Goal: Information Seeking & Learning: Check status

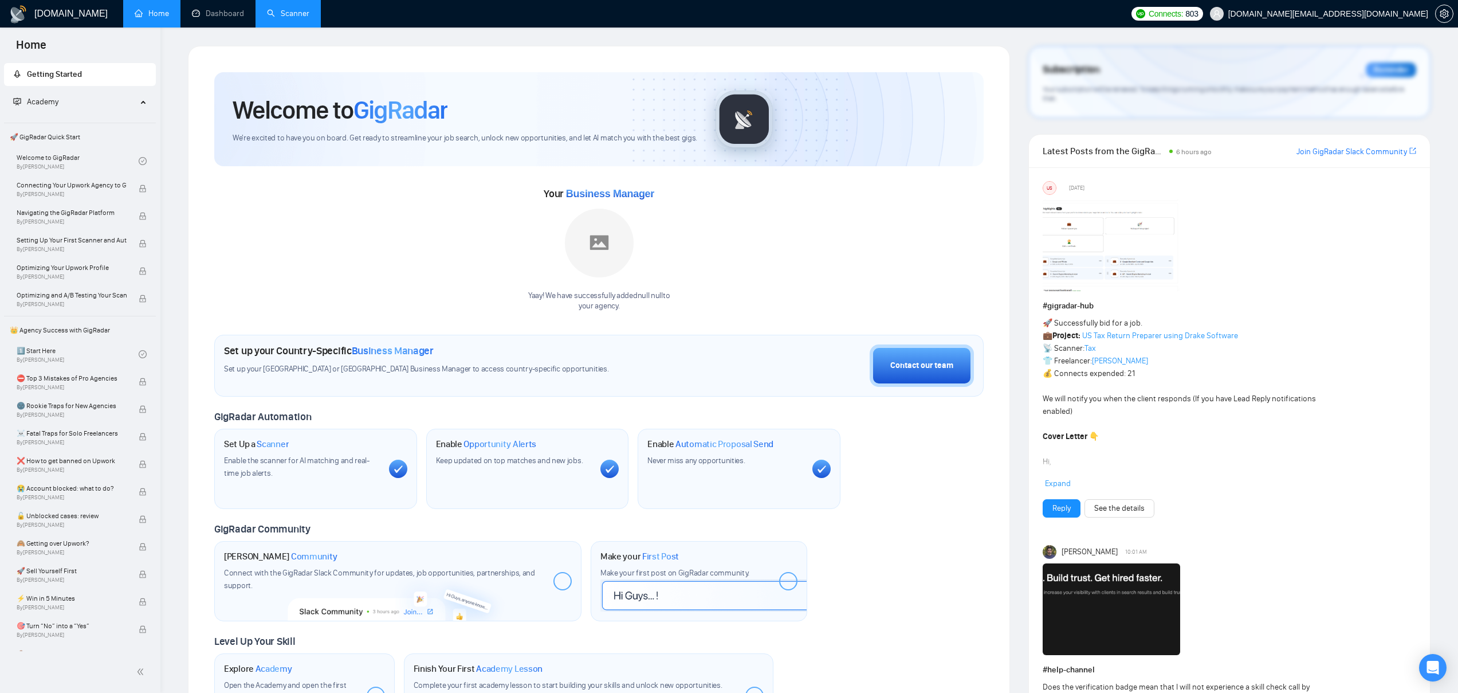
click at [285, 15] on link "Scanner" at bounding box center [288, 14] width 42 height 10
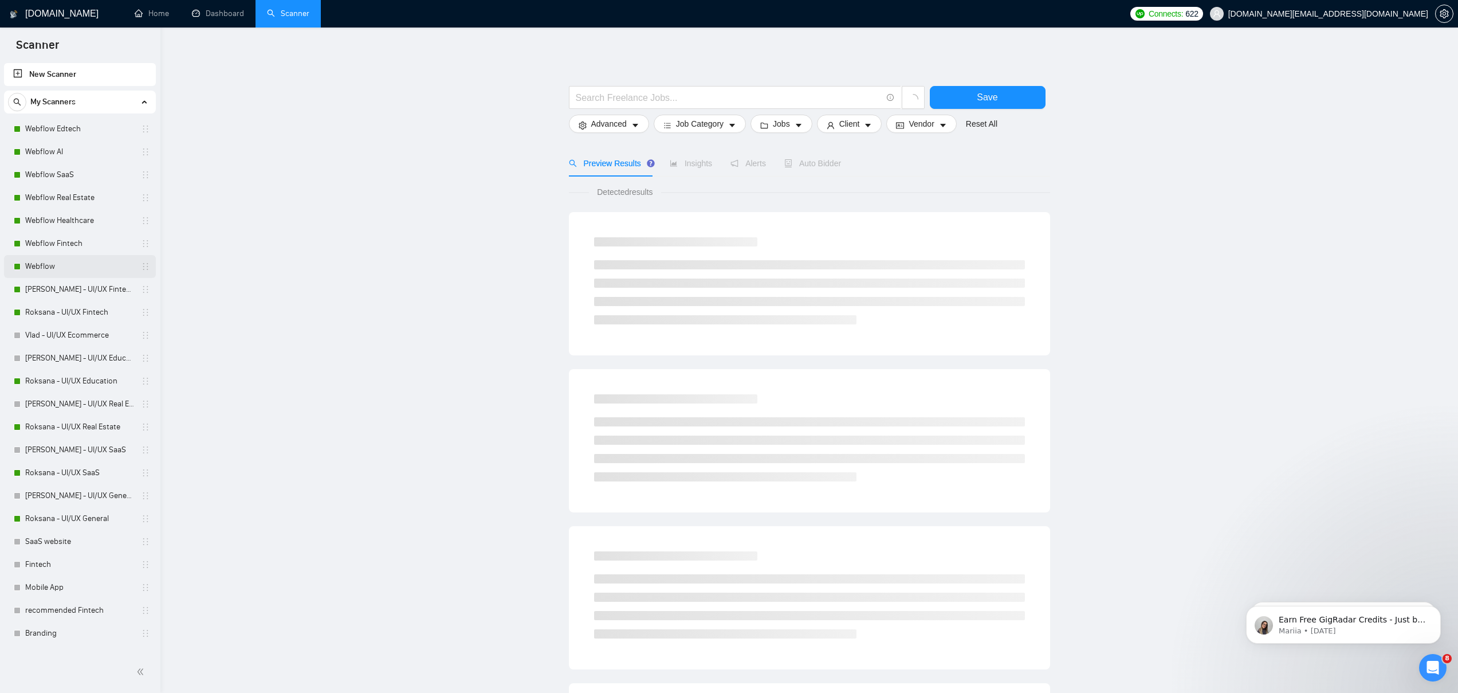
click at [68, 271] on link "Webflow" at bounding box center [79, 266] width 109 height 23
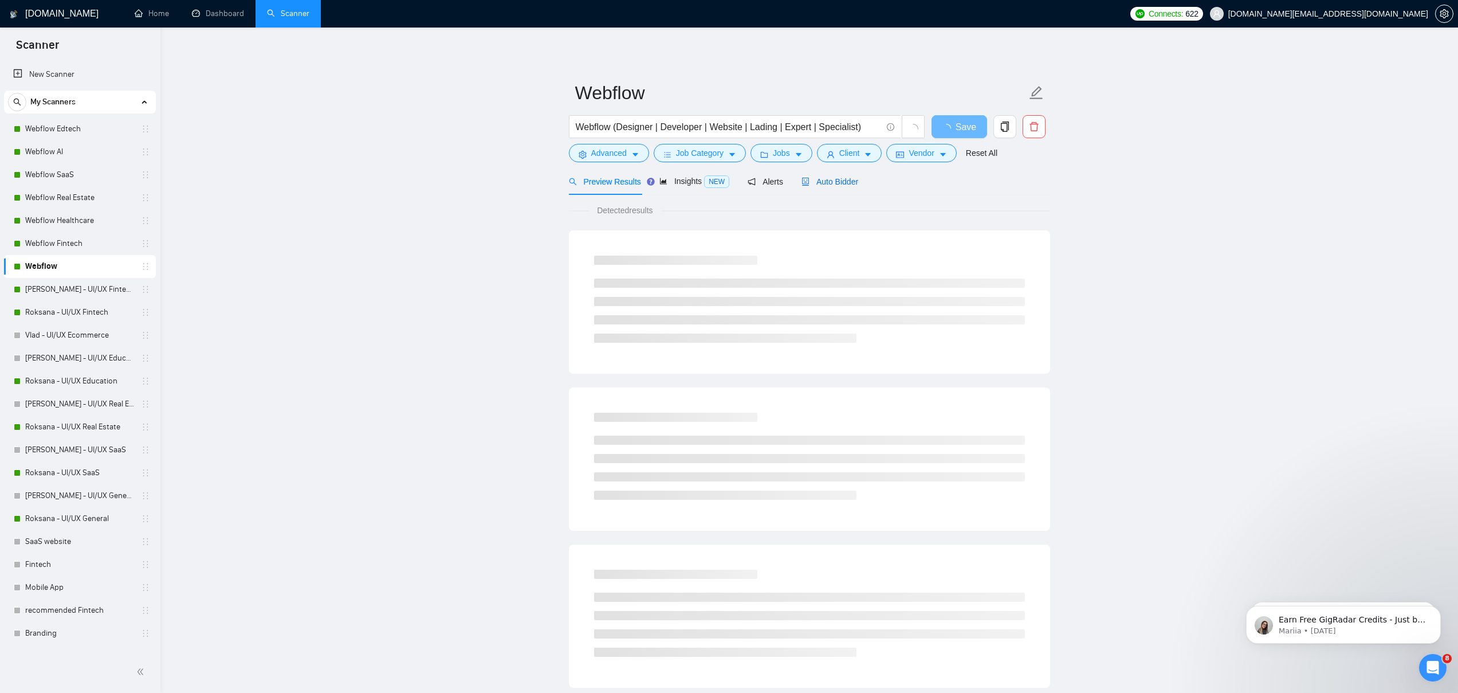
click at [833, 182] on span "Auto Bidder" at bounding box center [829, 181] width 57 height 9
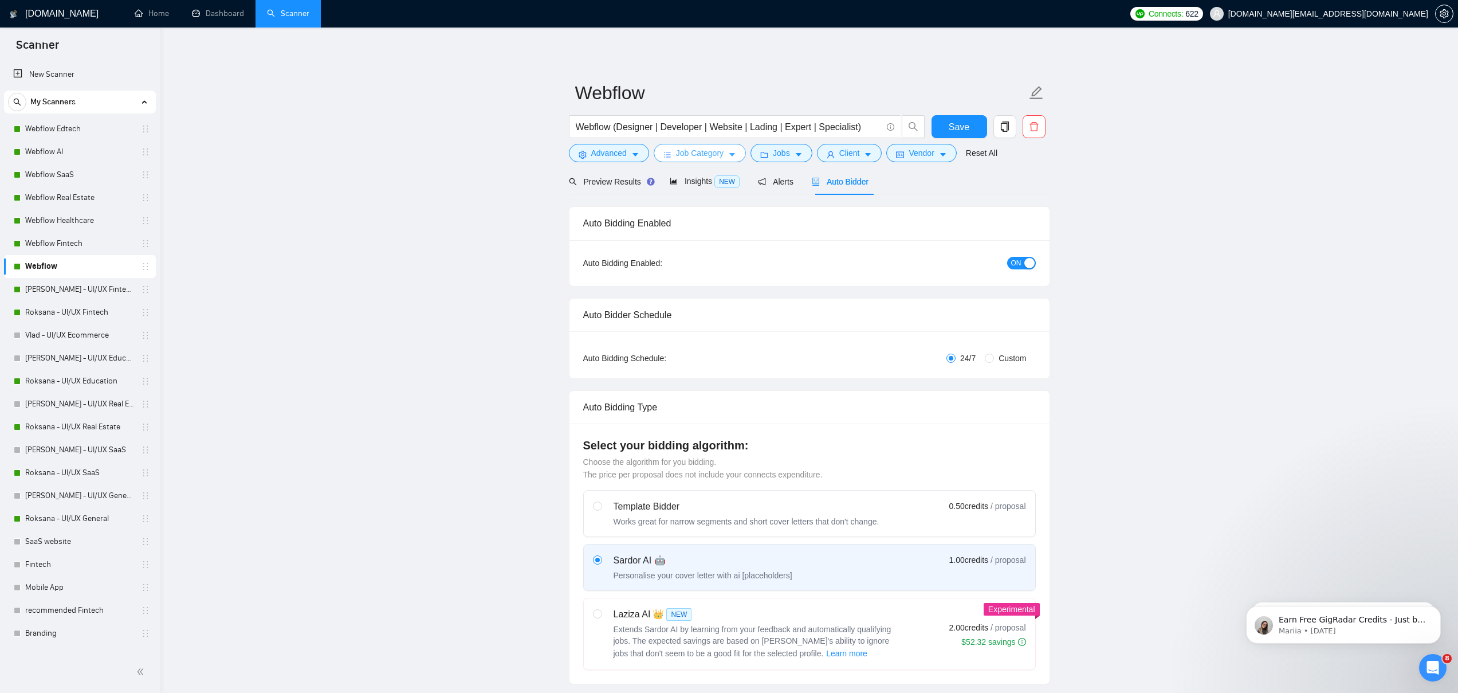
click at [705, 154] on span "Job Category" at bounding box center [700, 153] width 48 height 13
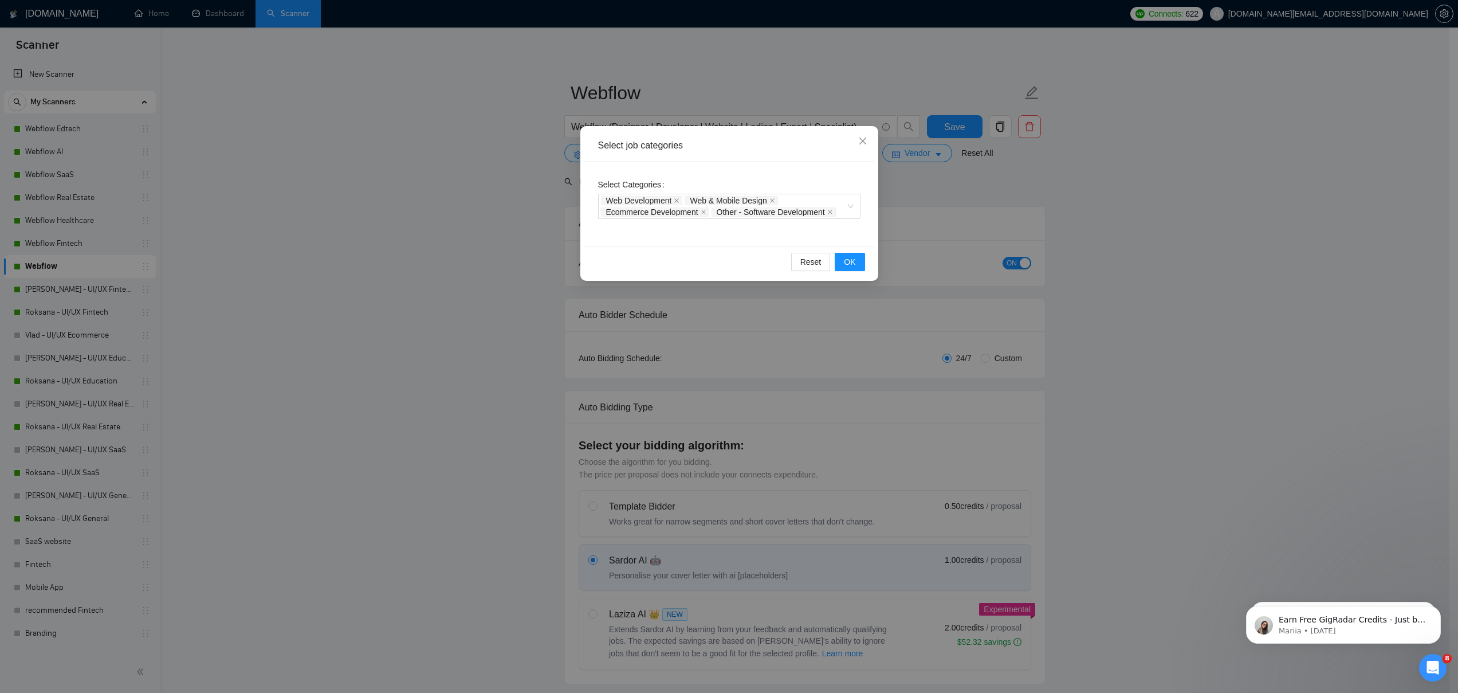
click at [1142, 198] on div "Select job categories Select Categories Web Development Web & Mobile Design Eco…" at bounding box center [729, 346] width 1458 height 693
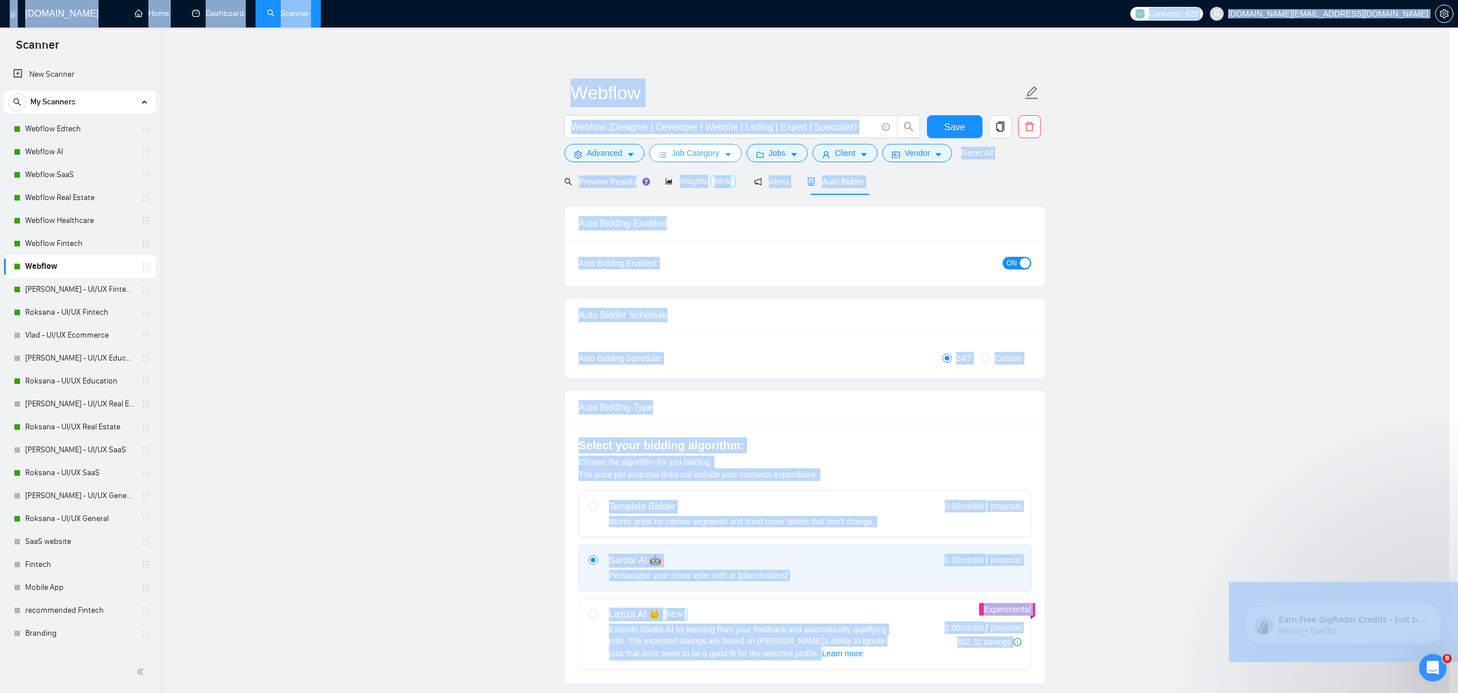
drag, startPoint x: 1127, startPoint y: 21, endPoint x: 1124, endPoint y: -29, distance: 49.9
click at [1124, 0] on html "Scanner New Scanner My Scanners Webflow Edtech Webflow AI Webflow SaaS Webflow …" at bounding box center [729, 346] width 1458 height 693
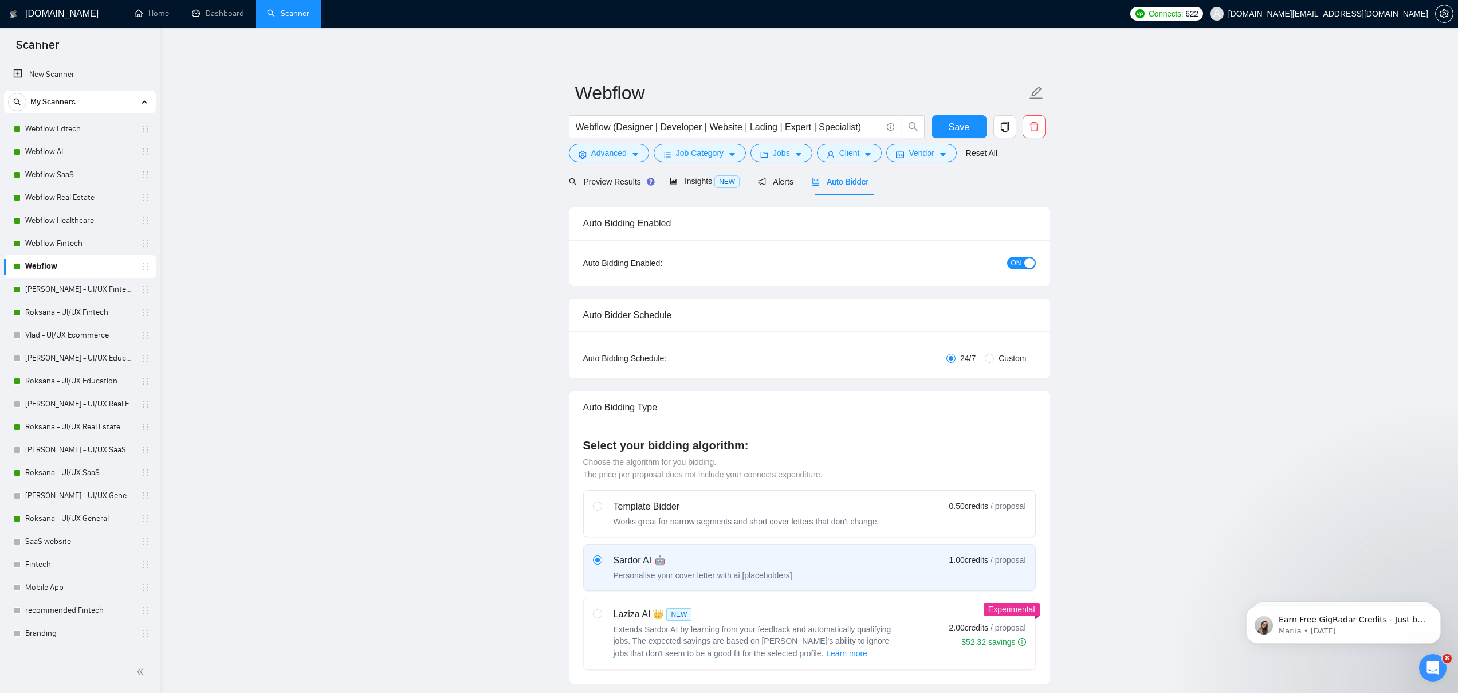
click at [290, 18] on link "Scanner" at bounding box center [288, 14] width 42 height 10
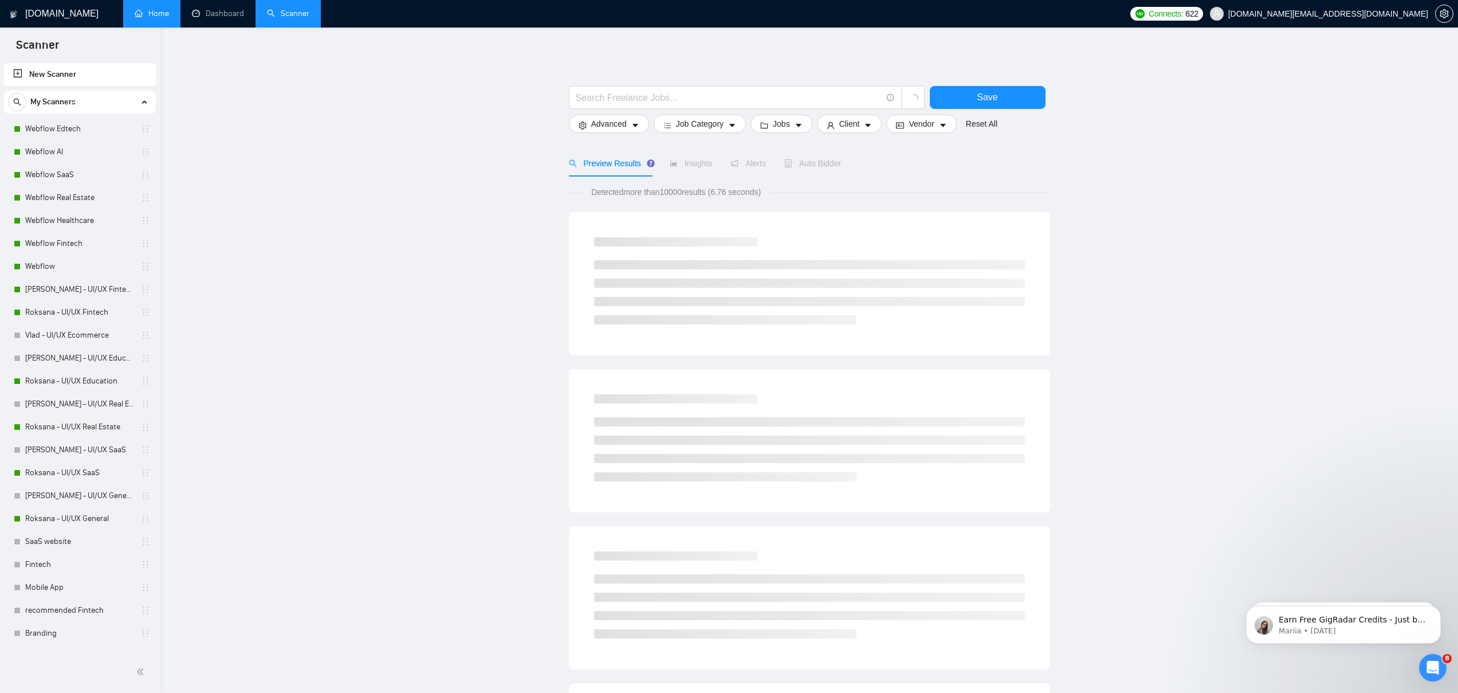
click at [152, 10] on link "Home" at bounding box center [152, 14] width 34 height 10
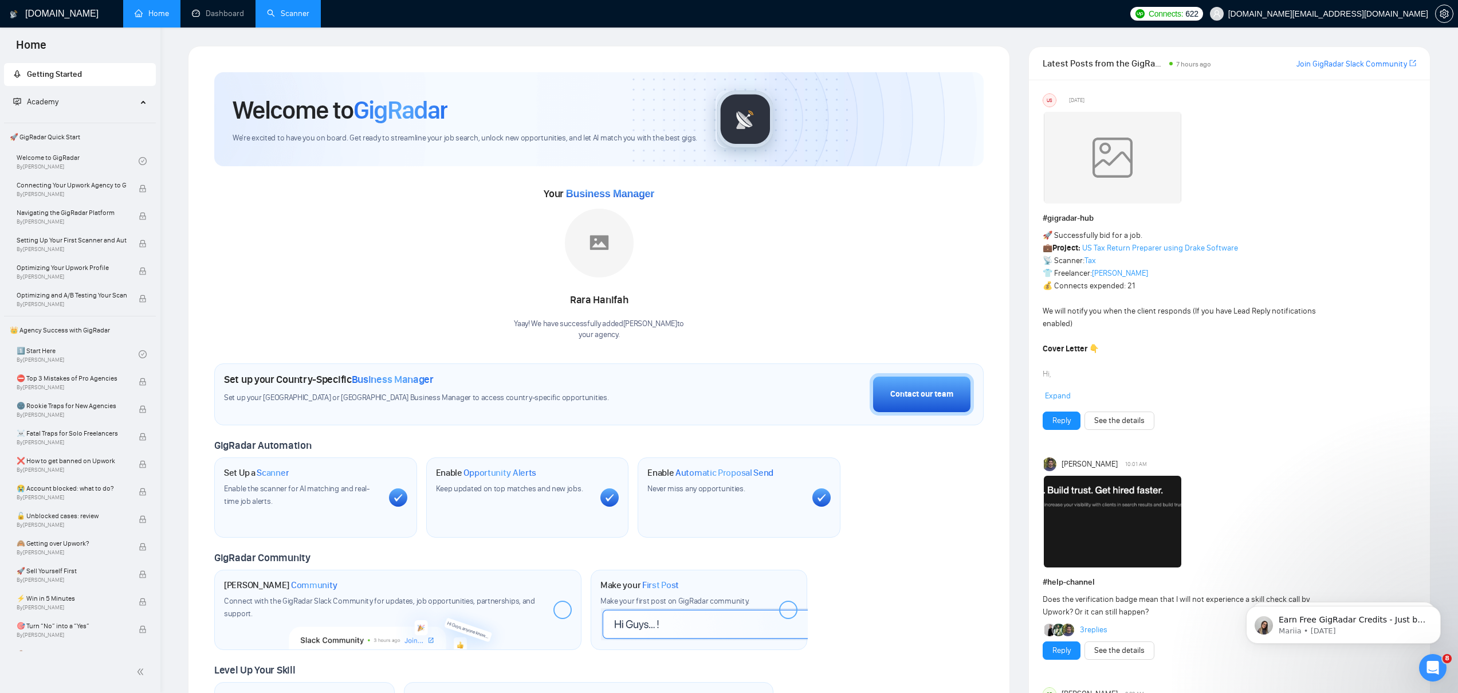
click at [302, 9] on link "Scanner" at bounding box center [288, 14] width 42 height 10
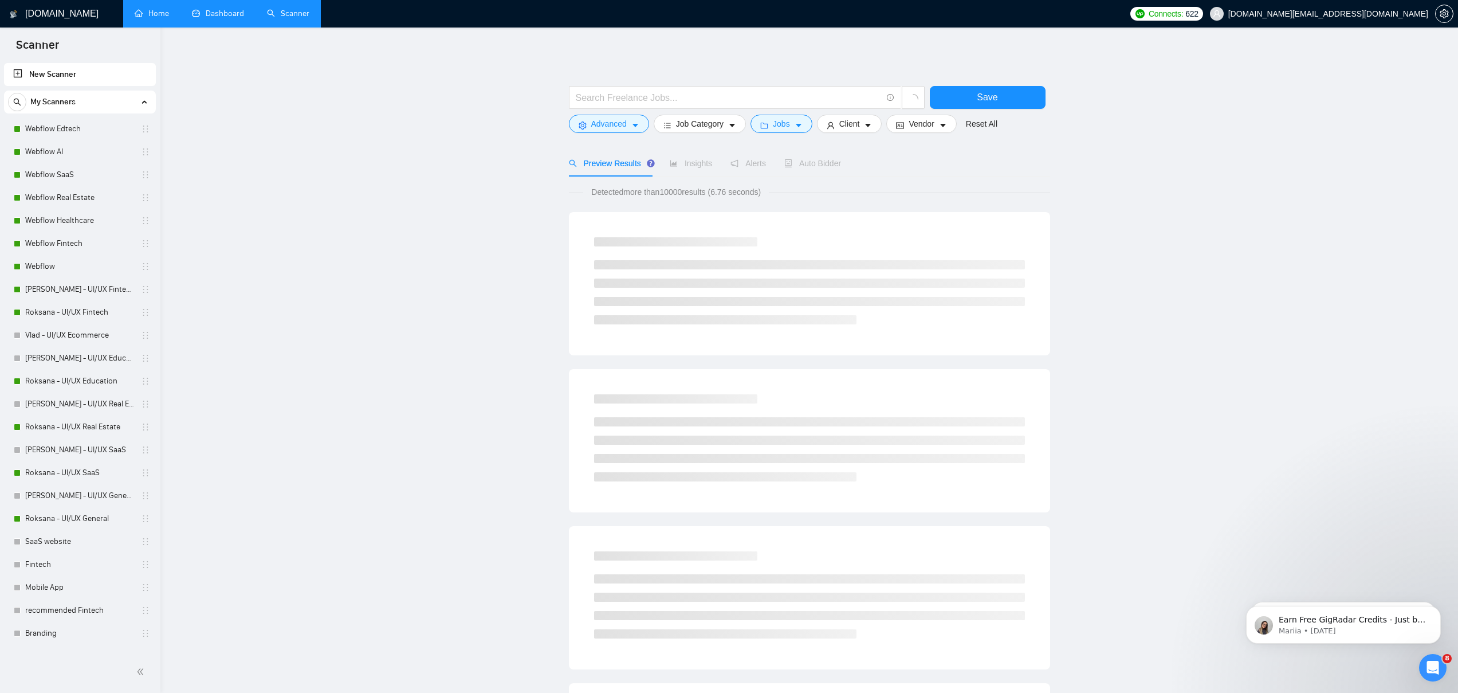
click at [227, 14] on link "Dashboard" at bounding box center [218, 14] width 52 height 10
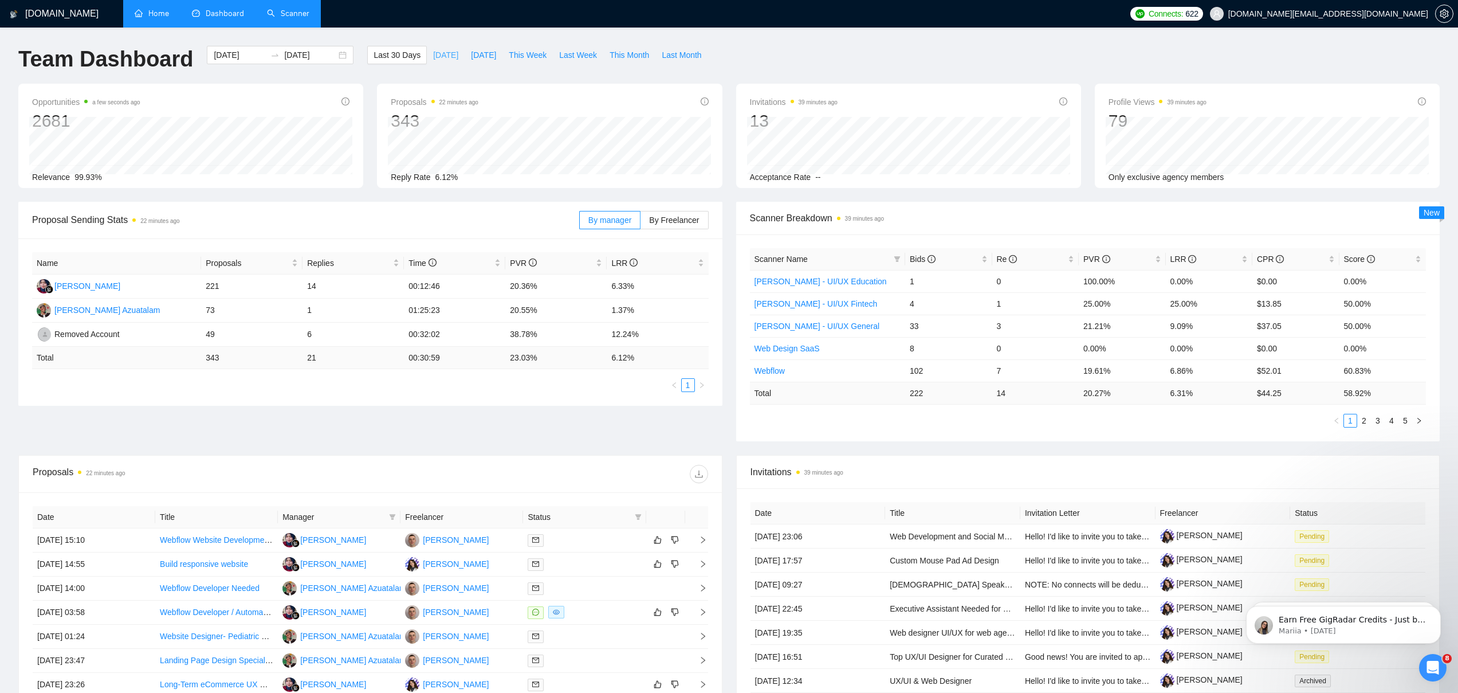
click at [433, 54] on span "[DATE]" at bounding box center [445, 55] width 25 height 13
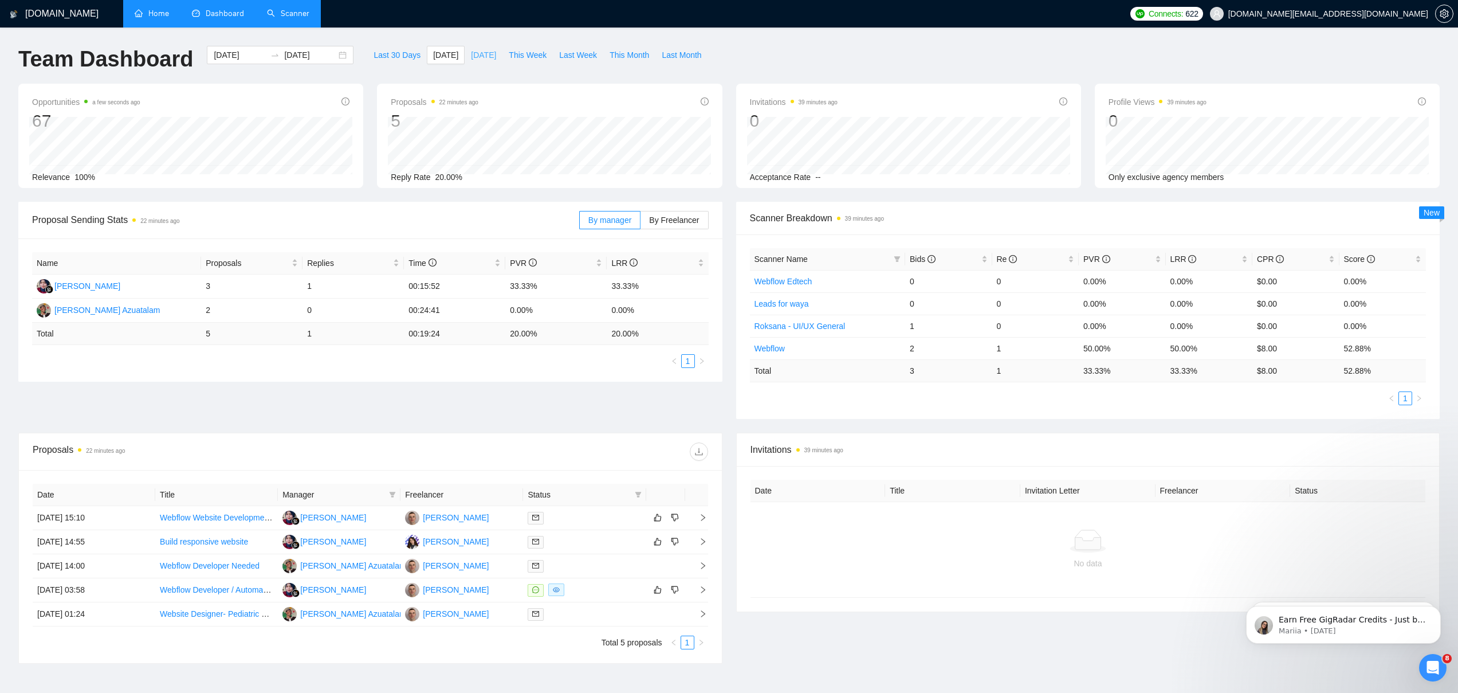
click at [471, 60] on span "[DATE]" at bounding box center [483, 55] width 25 height 13
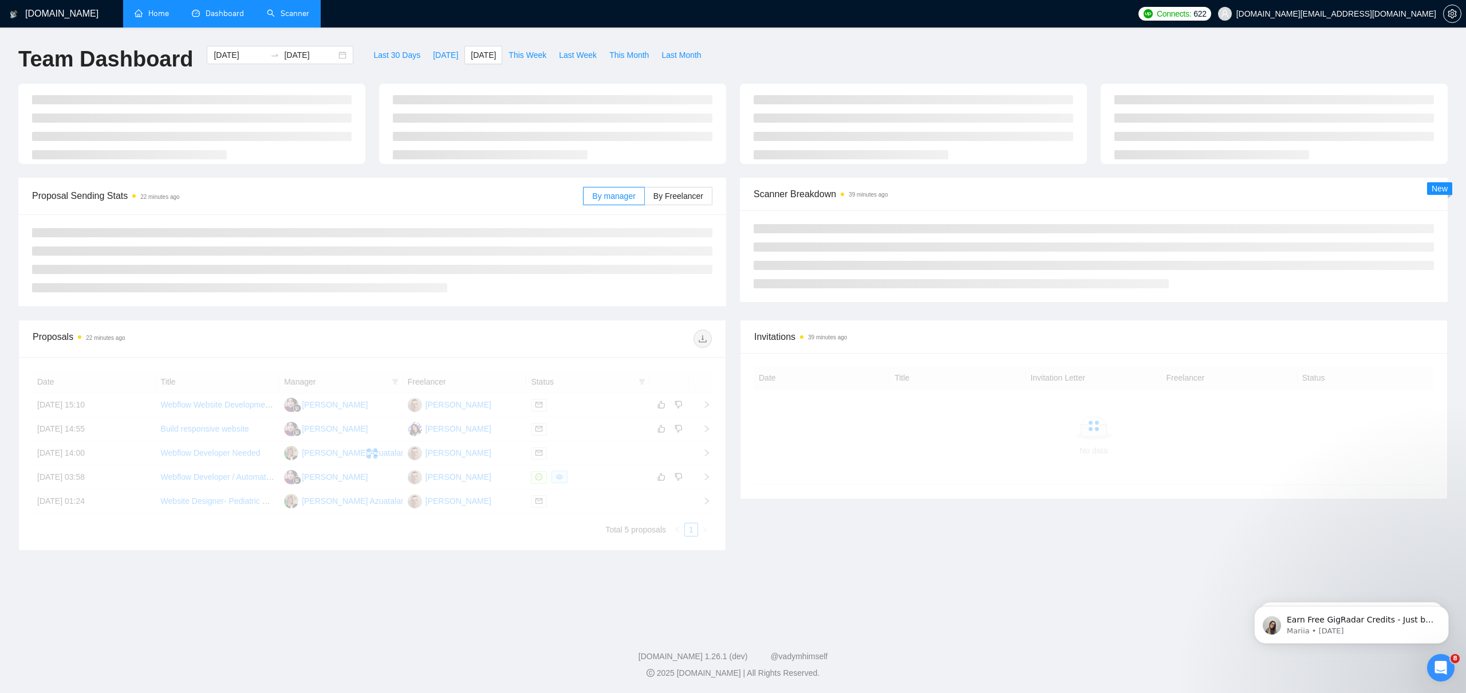
type input "[DATE]"
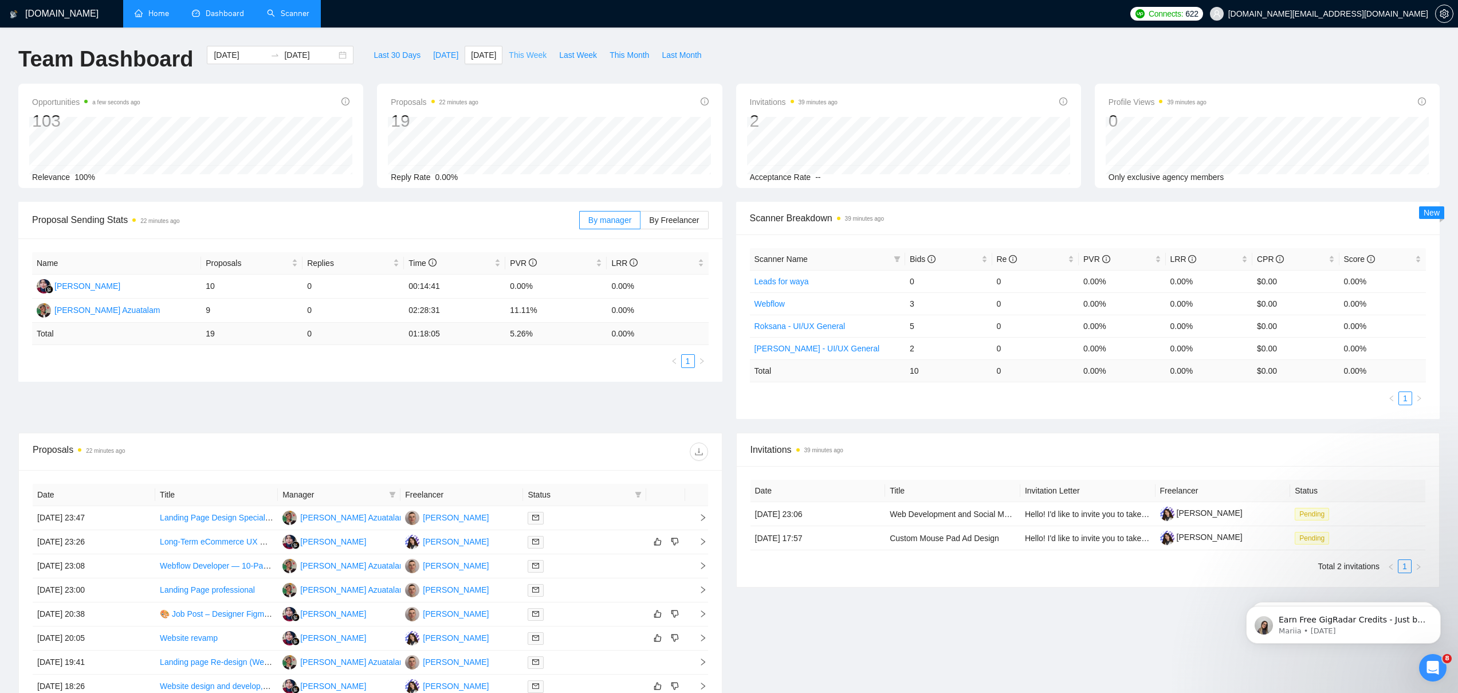
click at [516, 54] on span "This Week" at bounding box center [528, 55] width 38 height 13
type input "[DATE]"
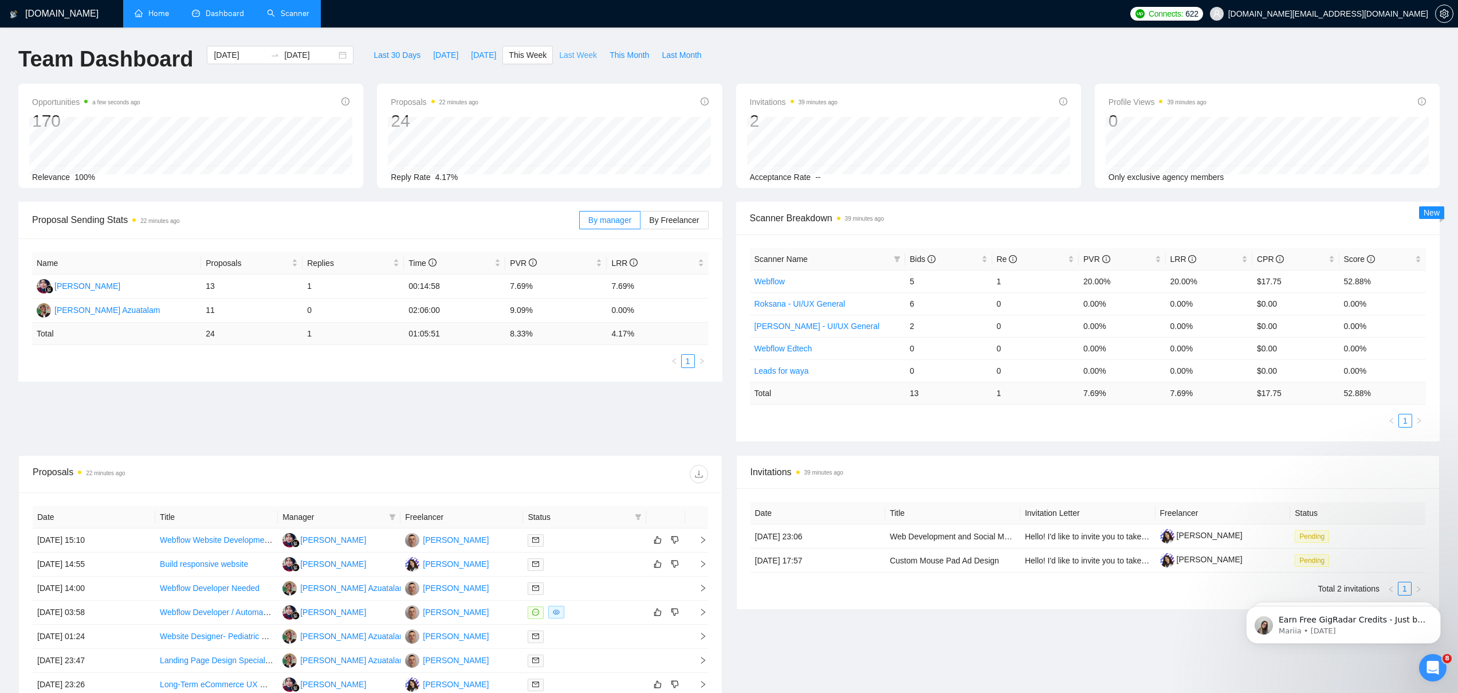
click at [563, 54] on span "Last Week" at bounding box center [578, 55] width 38 height 13
type input "[DATE]"
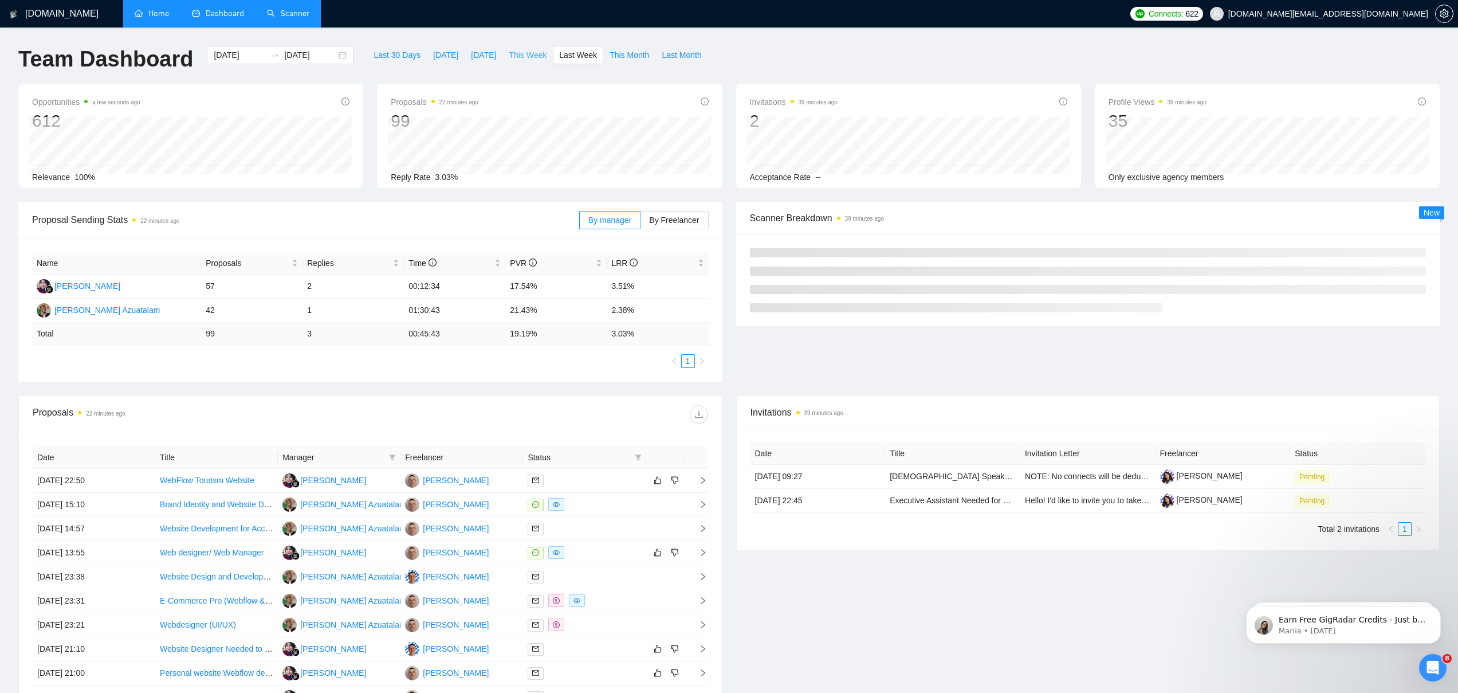
click at [525, 54] on span "This Week" at bounding box center [528, 55] width 38 height 13
type input "[DATE]"
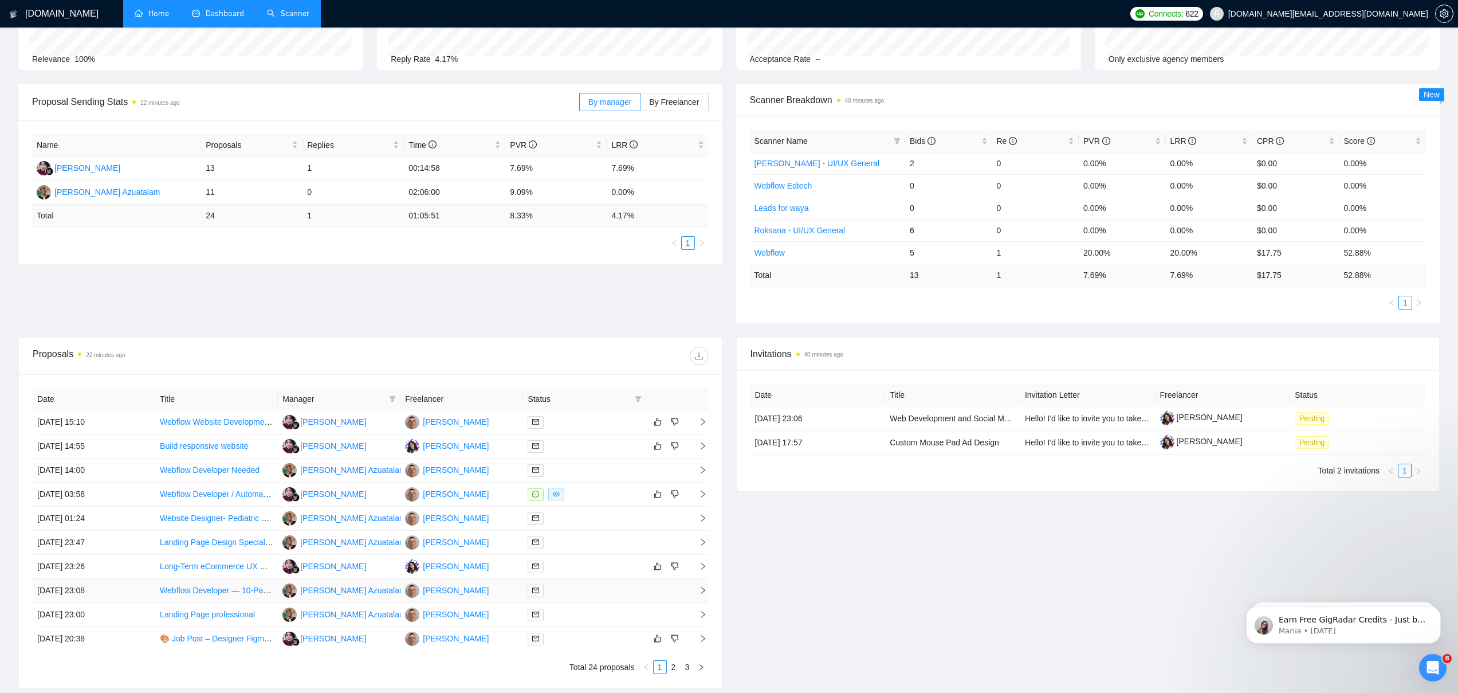
scroll to position [152, 0]
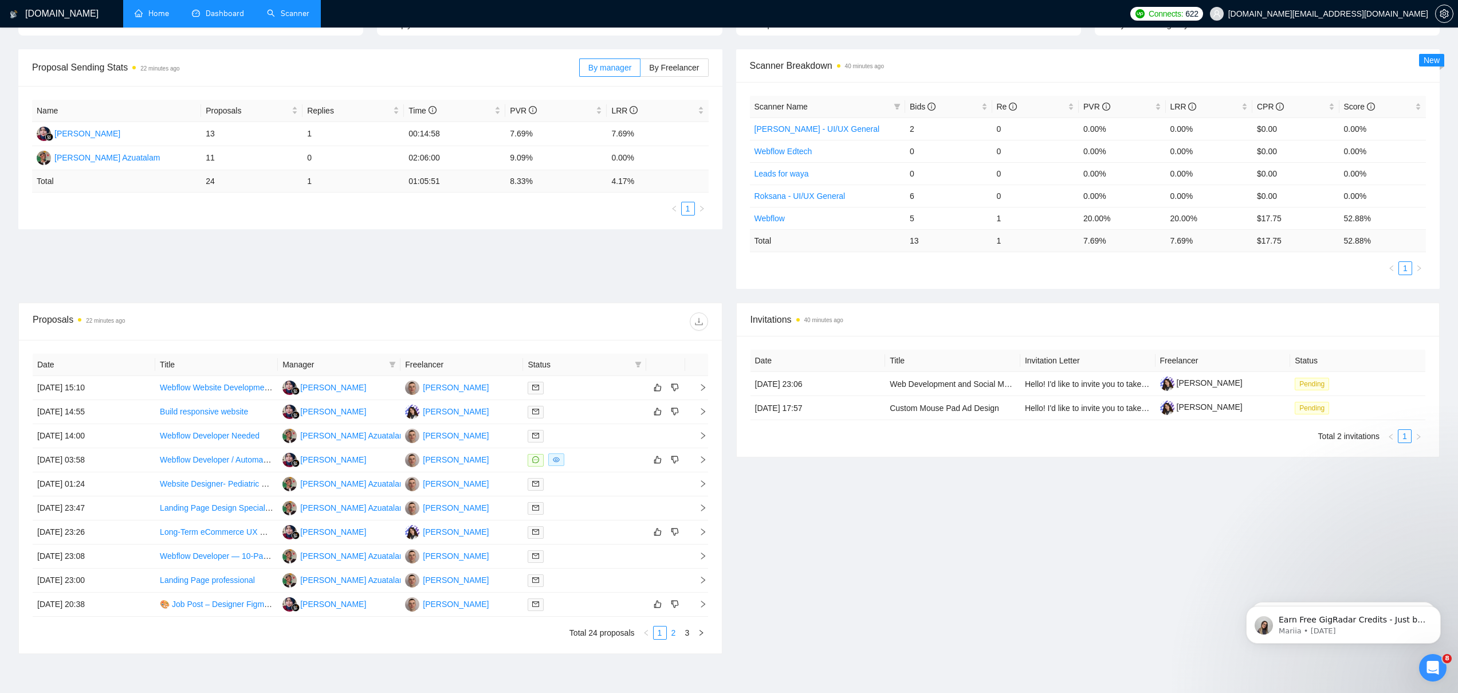
click at [671, 632] on link "2" at bounding box center [673, 632] width 13 height 13
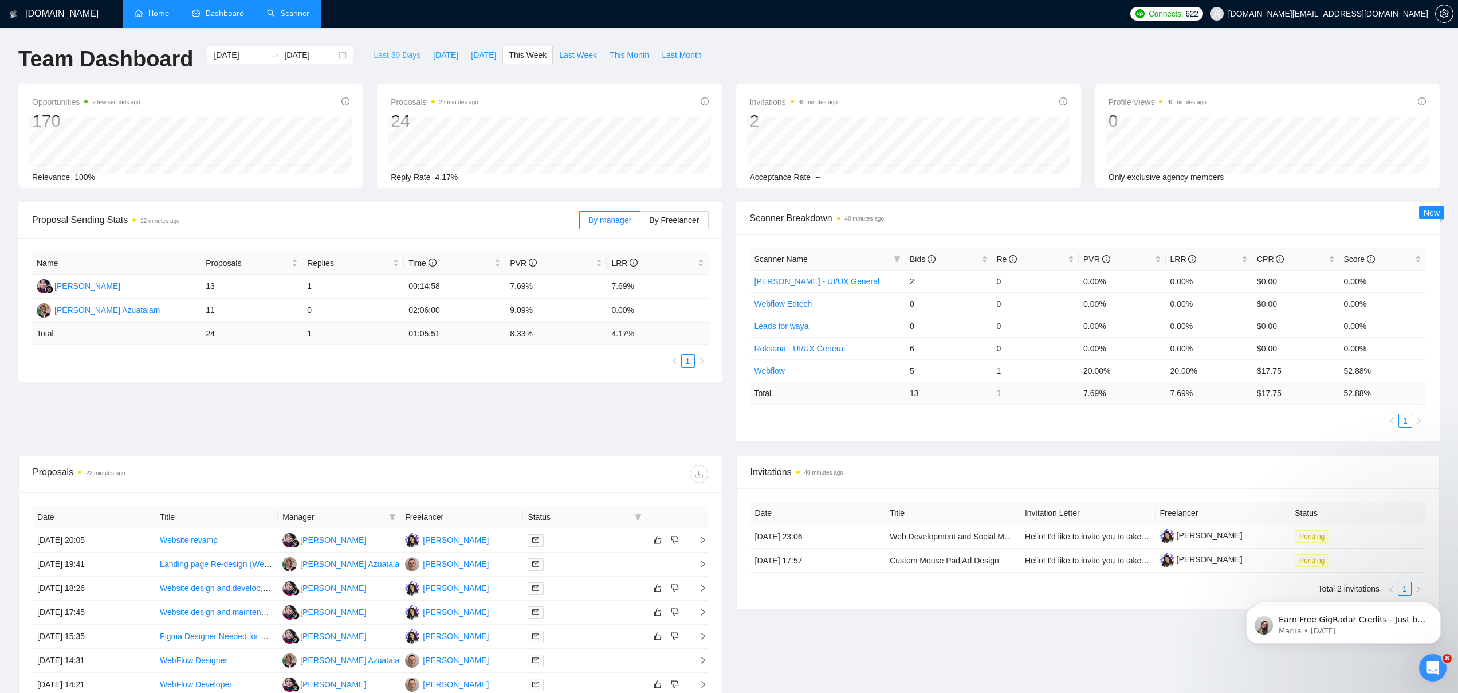
click at [379, 56] on span "Last 30 Days" at bounding box center [396, 55] width 47 height 13
type input "[DATE]"
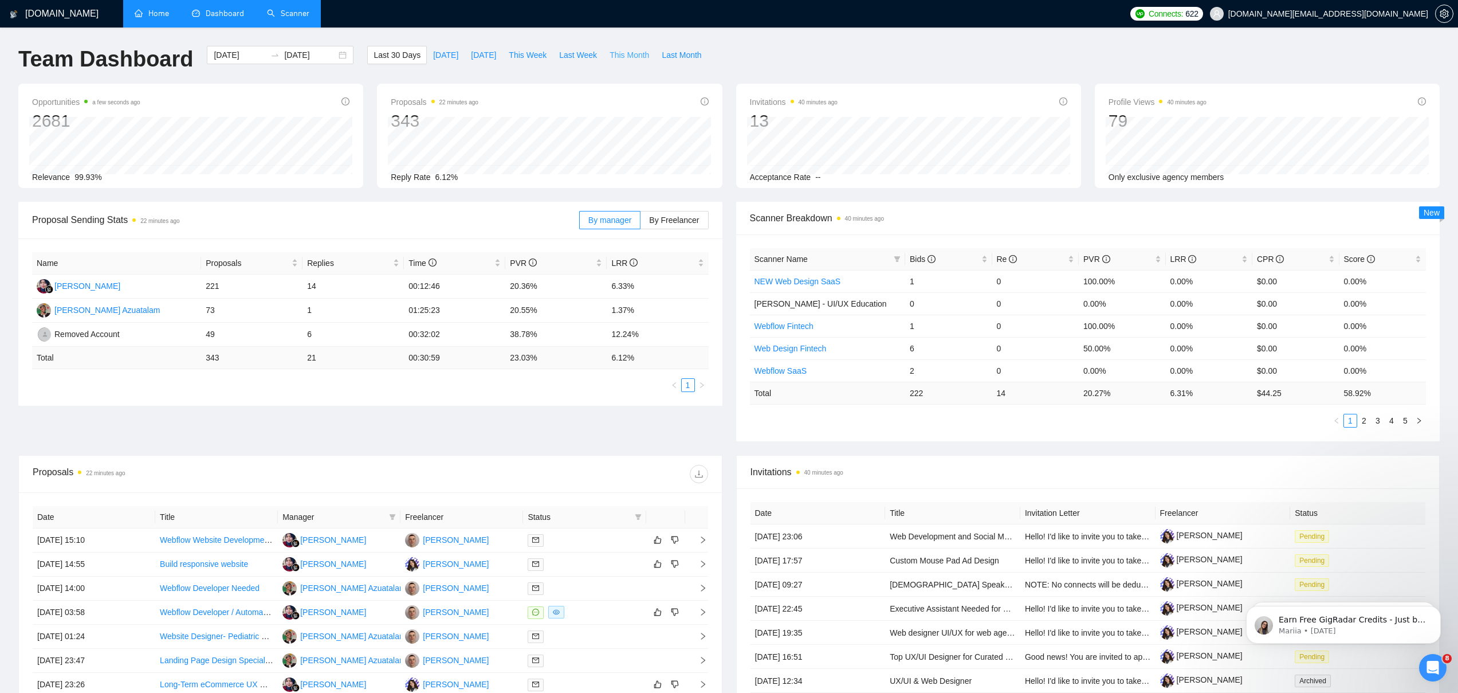
click at [626, 49] on span "This Month" at bounding box center [630, 55] width 40 height 13
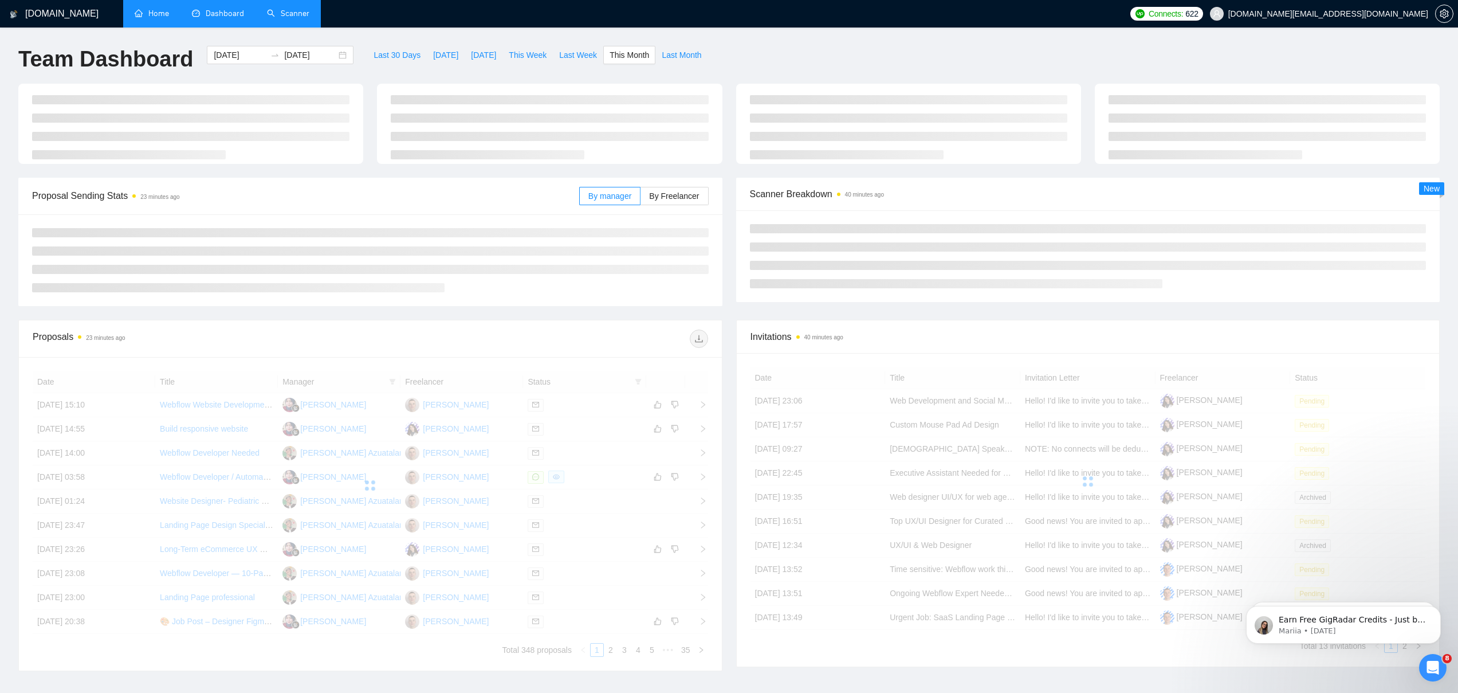
type input "[DATE]"
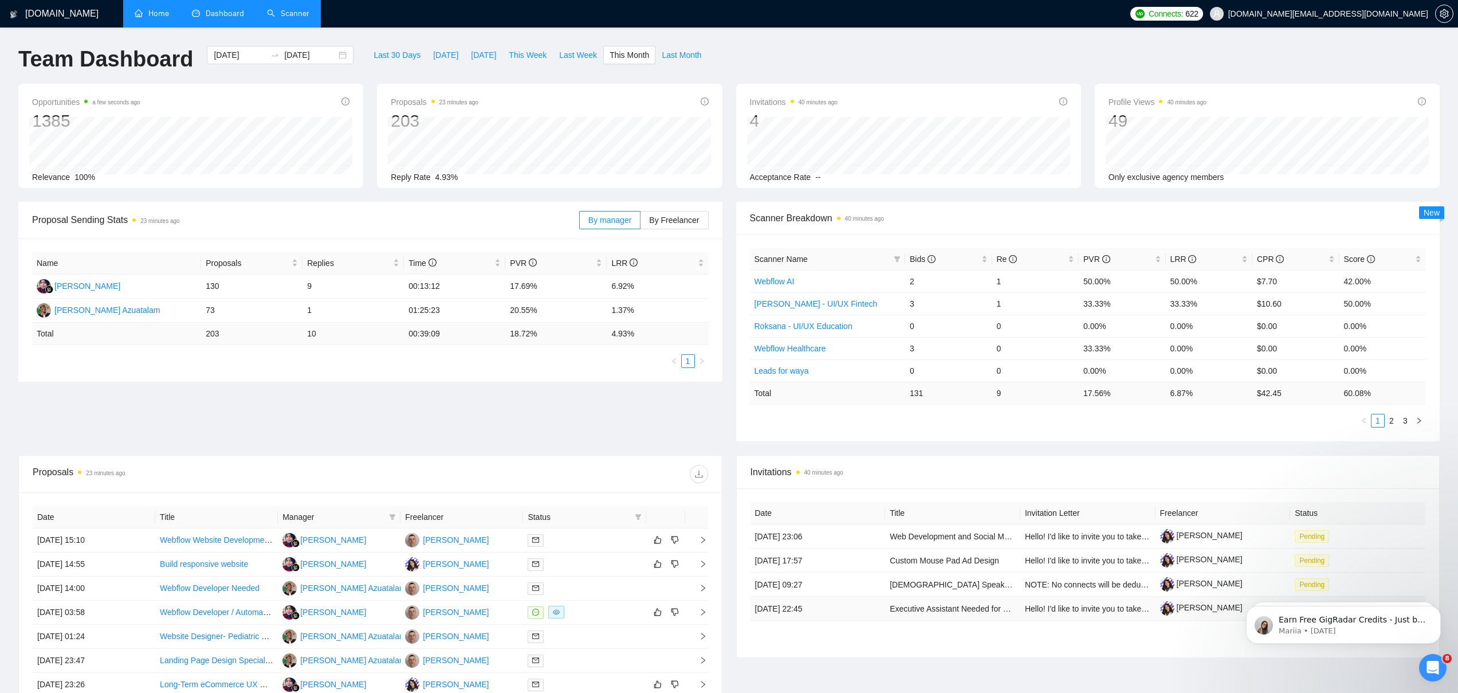
click at [1066, 611] on span "Hello! I'd like to invite you to take a look at the job I've posted. Please sub…" at bounding box center [1274, 608] width 498 height 9
